Goal: Check status: Check status

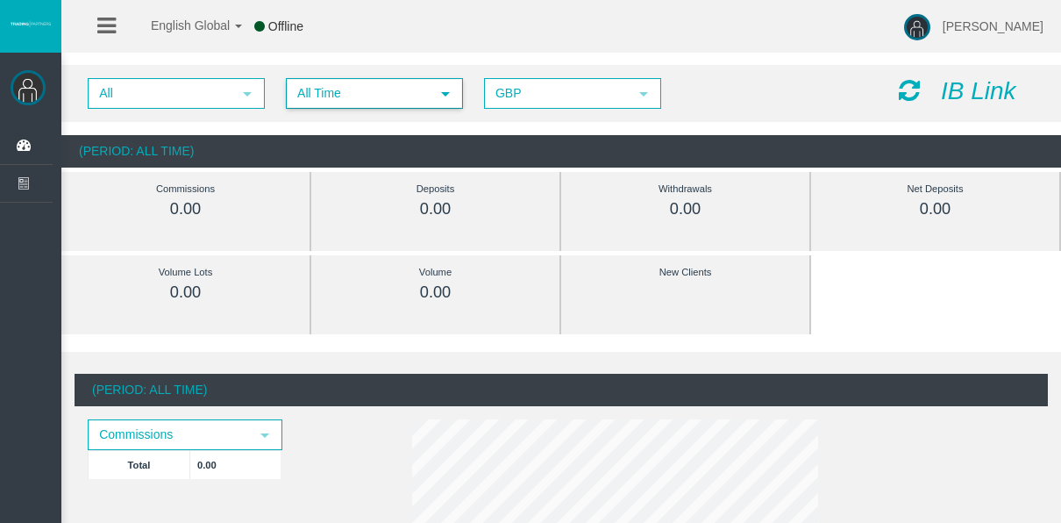
click at [381, 96] on span "All Time" at bounding box center [359, 93] width 142 height 27
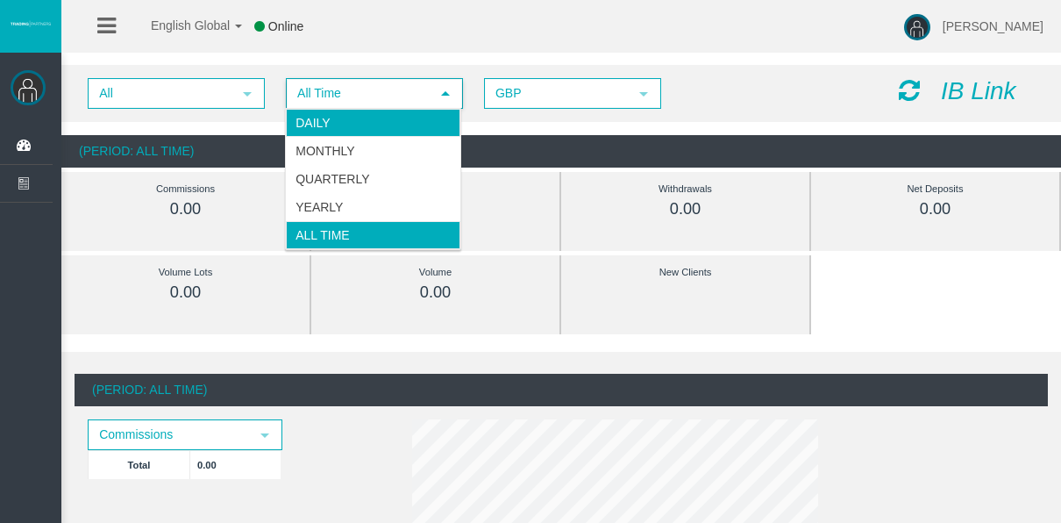
click at [343, 123] on li "Daily" at bounding box center [373, 123] width 175 height 28
